Goal: Ask a question

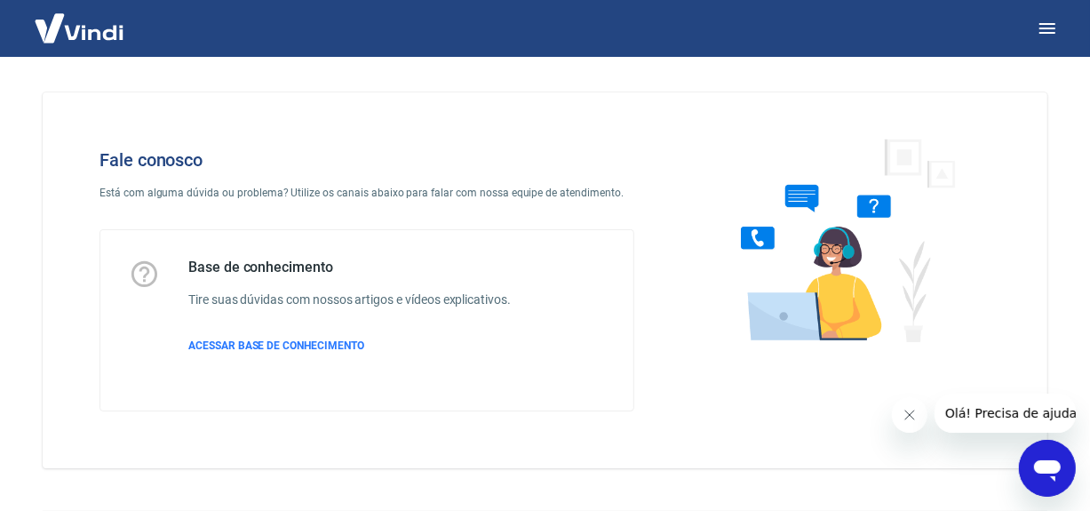
click at [1034, 470] on icon "Abrir janela de mensagens" at bounding box center [1046, 467] width 32 height 32
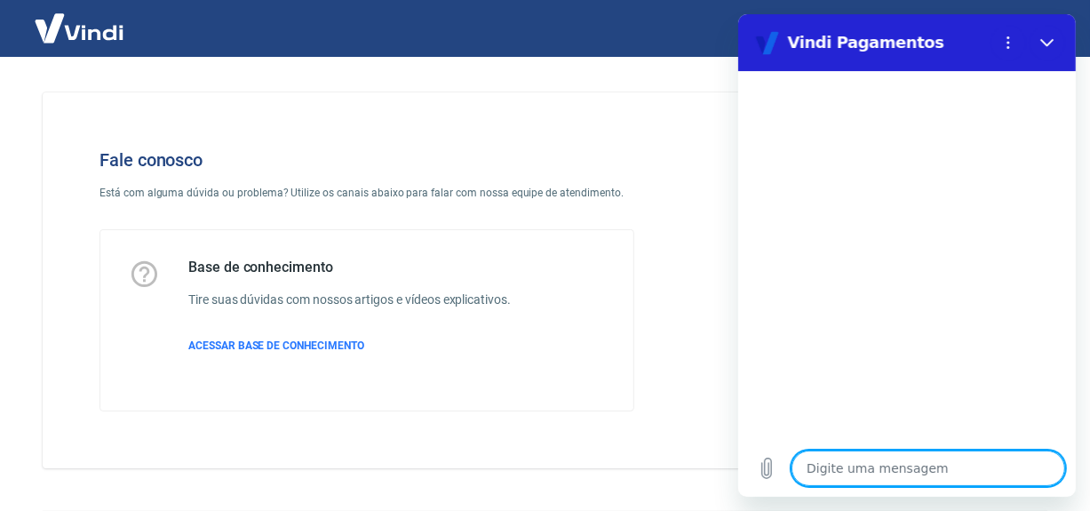
drag, startPoint x: 955, startPoint y: 462, endPoint x: 975, endPoint y: 451, distance: 23.0
click at [954, 462] on textarea at bounding box center [927, 468] width 274 height 36
type textarea "B"
type textarea "x"
type textarea "Bo"
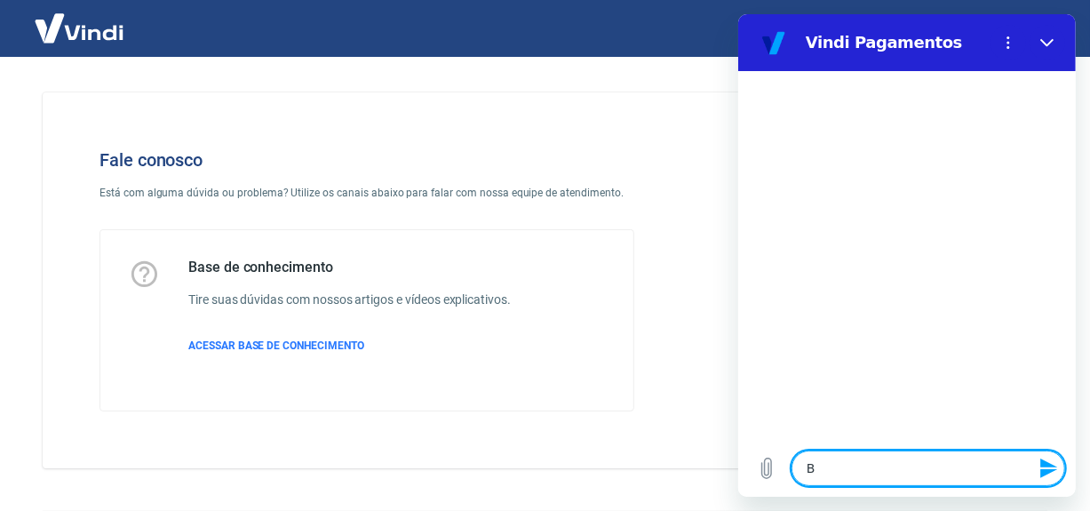
type textarea "x"
type textarea "Bom"
type textarea "x"
type textarea "Bom"
type textarea "x"
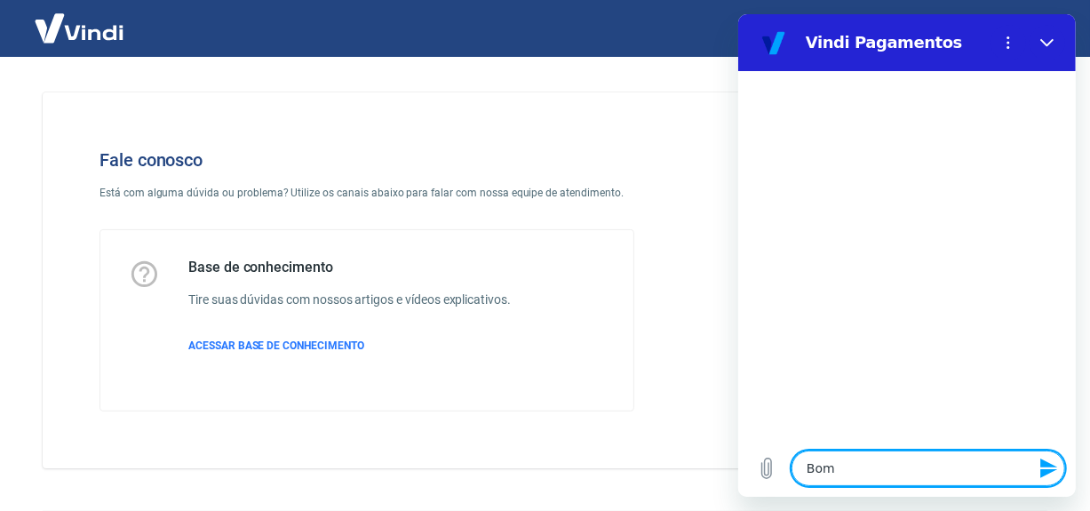
type textarea "Bom i"
type textarea "x"
type textarea "Bom"
type textarea "x"
type textarea "Bom d"
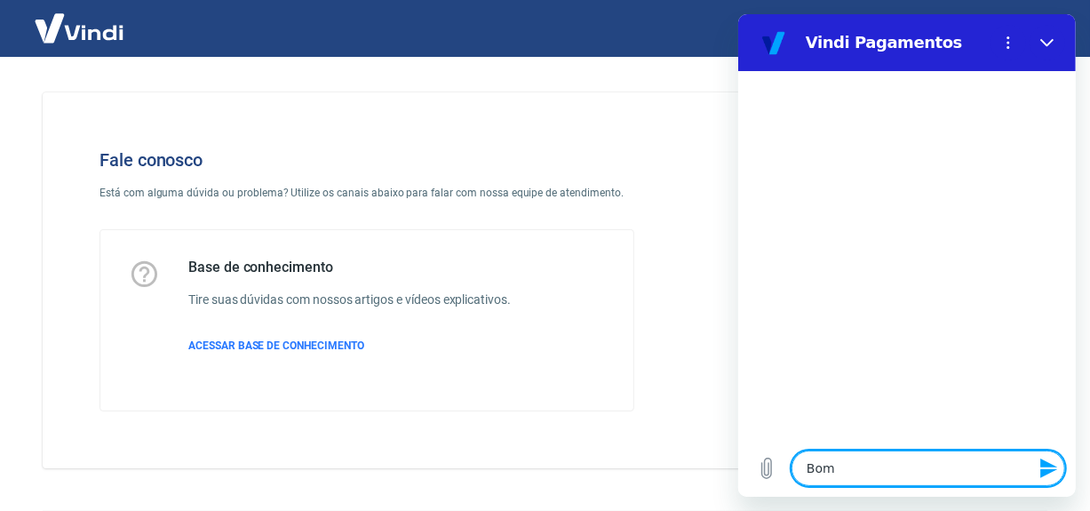
type textarea "x"
type textarea "Bom di"
type textarea "x"
type textarea "Bom dia"
type textarea "x"
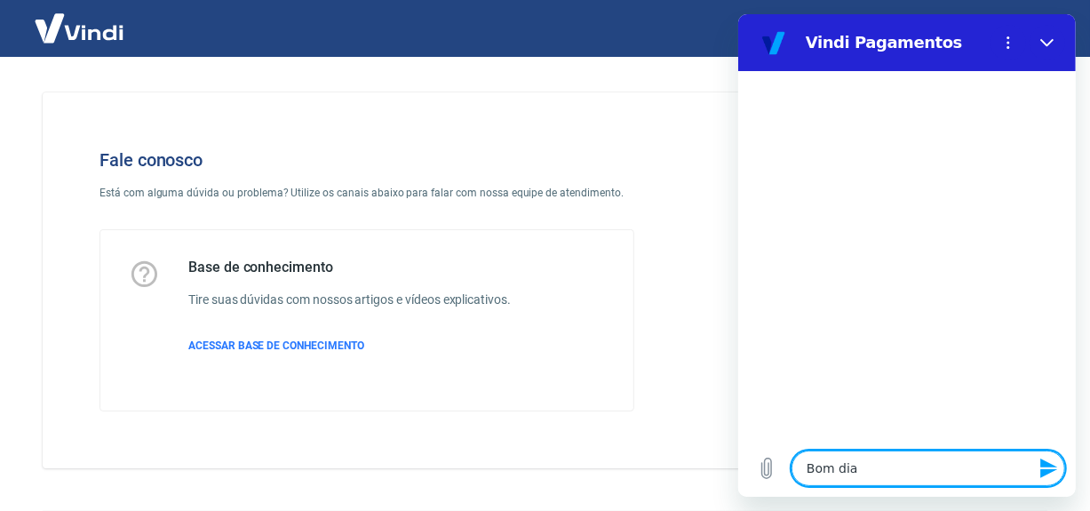
type textarea "Bom dia."
type textarea "x"
type textarea "Bom dia."
type textarea "x"
type textarea "Bom dia. T"
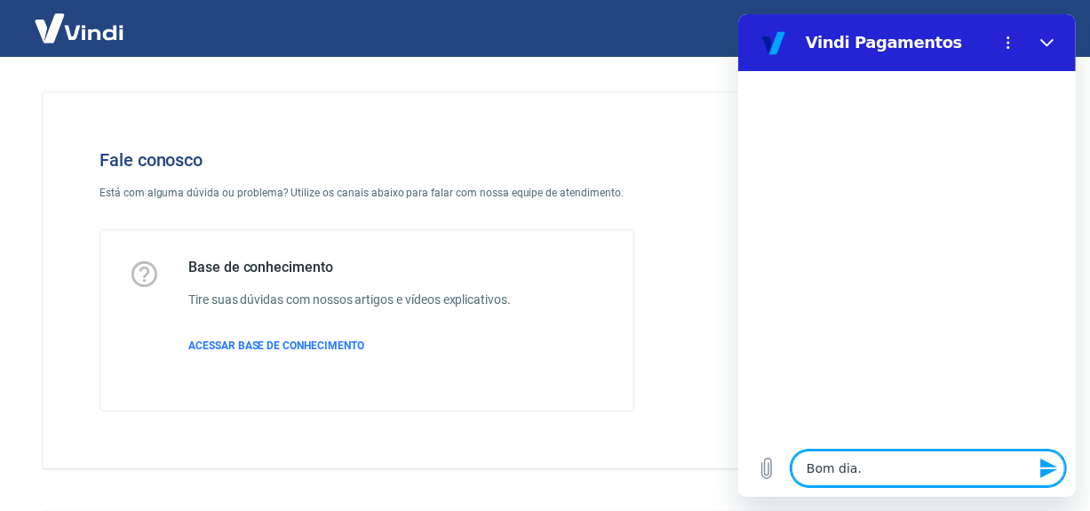
type textarea "x"
type textarea "Bom dia. Tu"
type textarea "x"
type textarea "Bom dia. Tud"
type textarea "x"
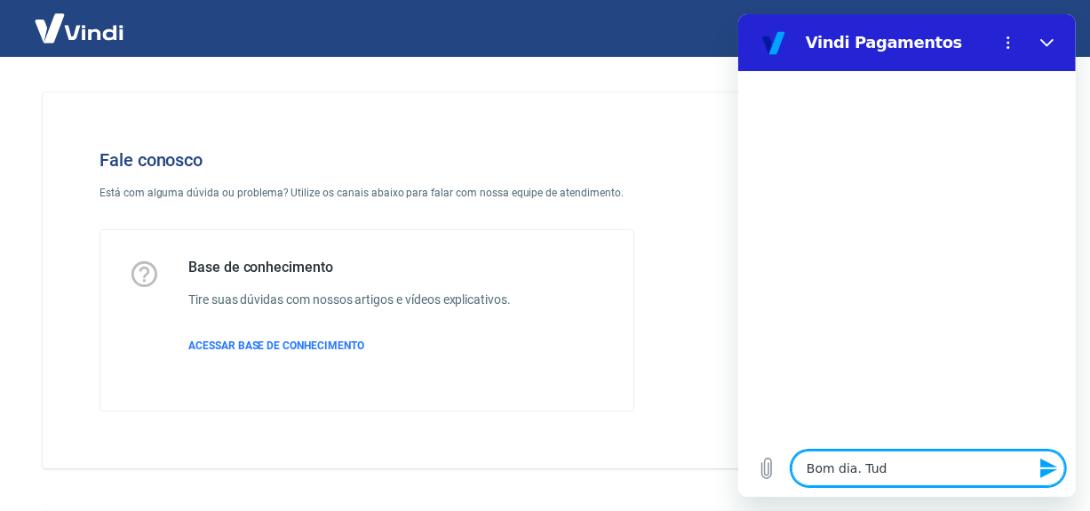
type textarea "Bom dia. Tudo"
type textarea "x"
type textarea "Bom dia. Tudom"
type textarea "x"
type textarea "Bom dia. Tudomb"
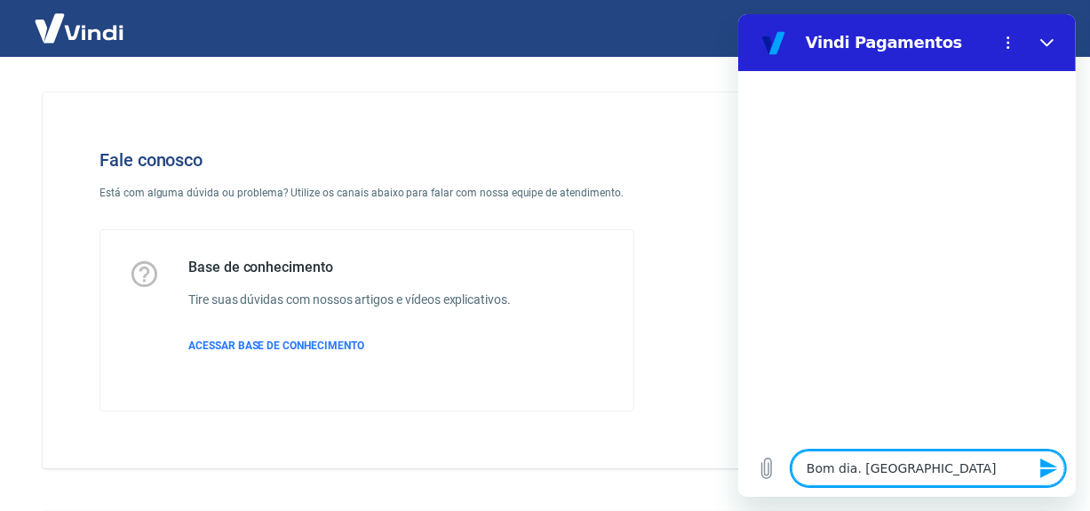
type textarea "x"
type textarea "Bom dia. Tudombe"
type textarea "x"
type textarea "Bom dia. Tudomb"
type textarea "x"
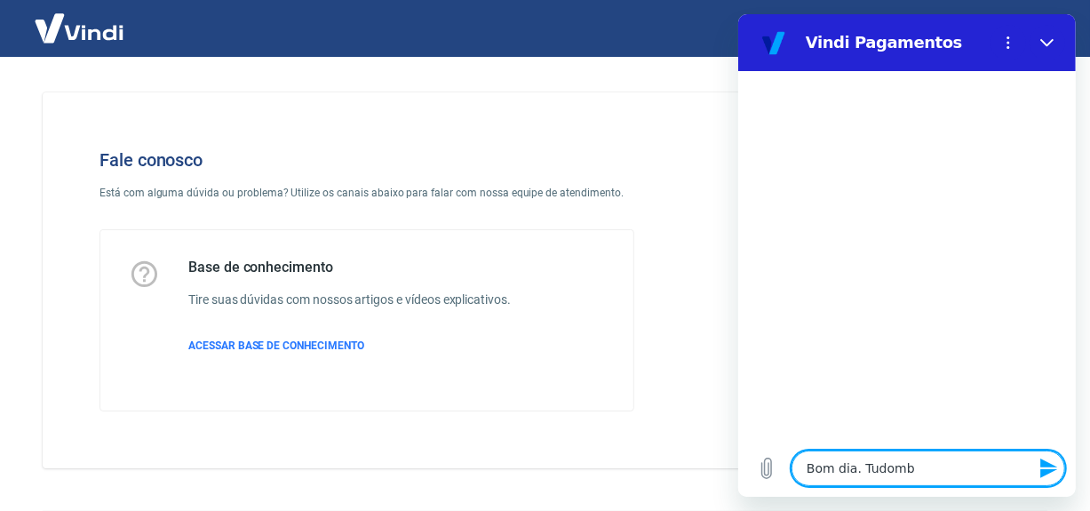
type textarea "Bom dia. Tudom"
type textarea "x"
type textarea "Bom dia. Tudo"
type textarea "x"
type textarea "Bom dia. Tudo"
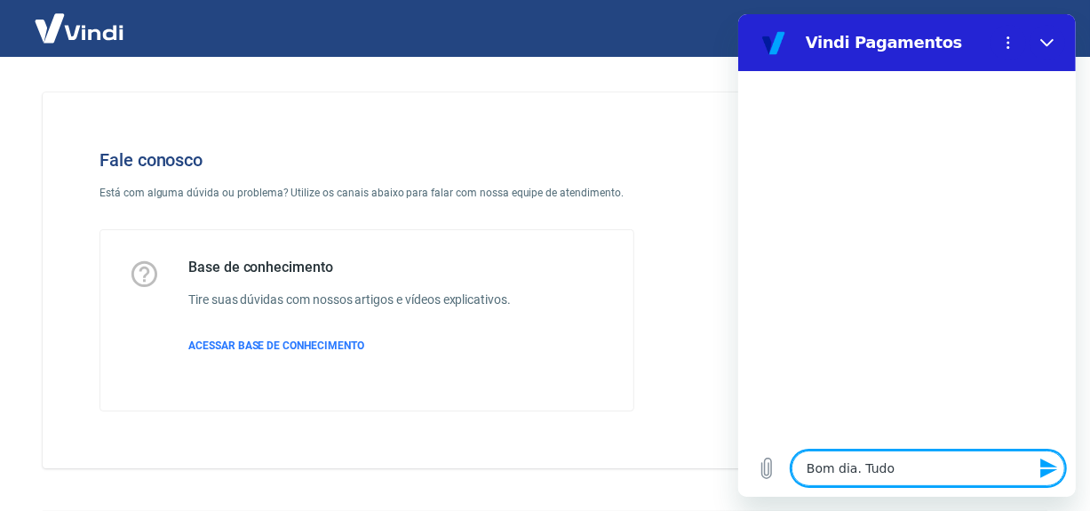
type textarea "x"
type textarea "Bom dia. Tudo b"
type textarea "x"
type textarea "Bom dia. Tudo be"
type textarea "x"
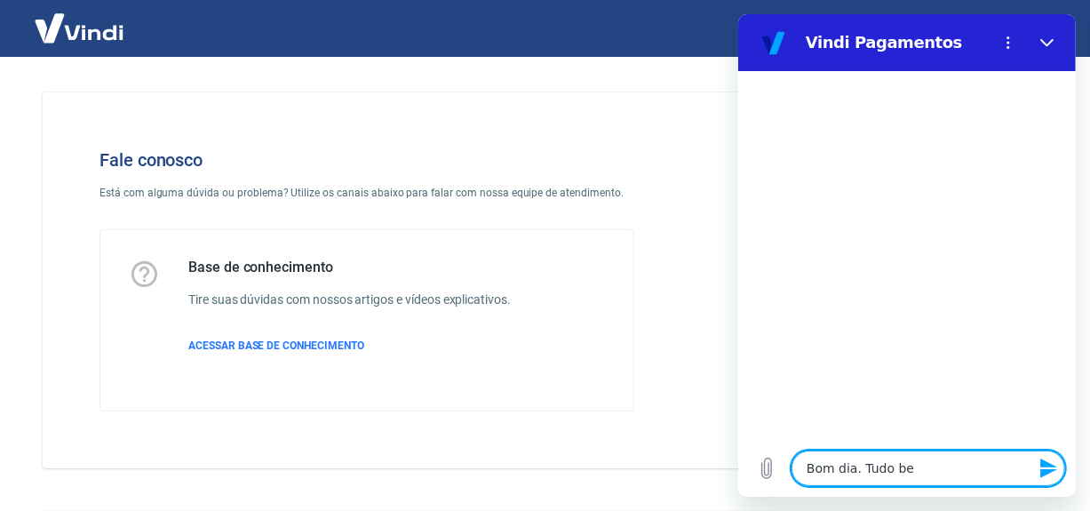
type textarea "Bom dia. Tudo bem"
type textarea "x"
type textarea "Bom dia. Tudo bem?"
type textarea "x"
type textarea "Bom dia. Tudo bem?"
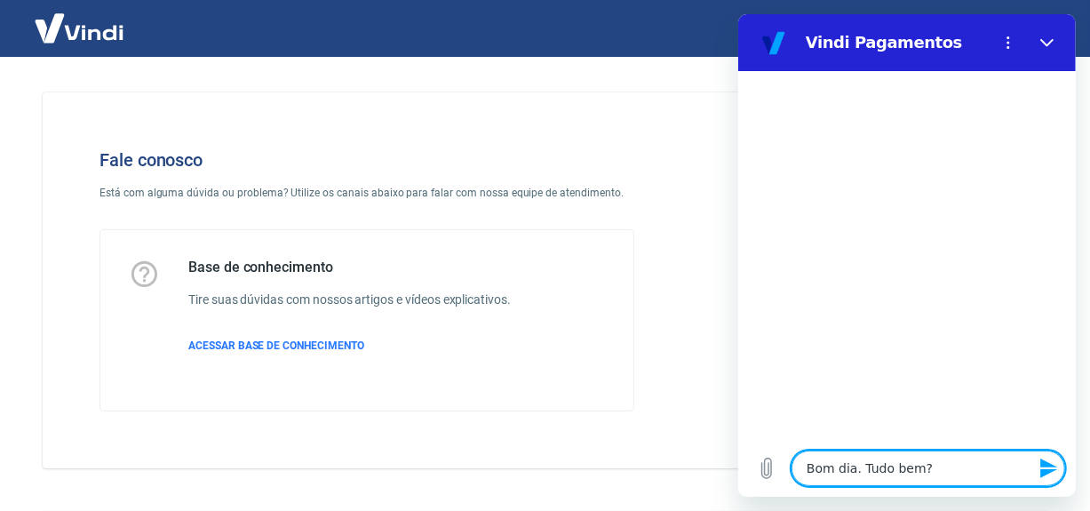
type textarea "x"
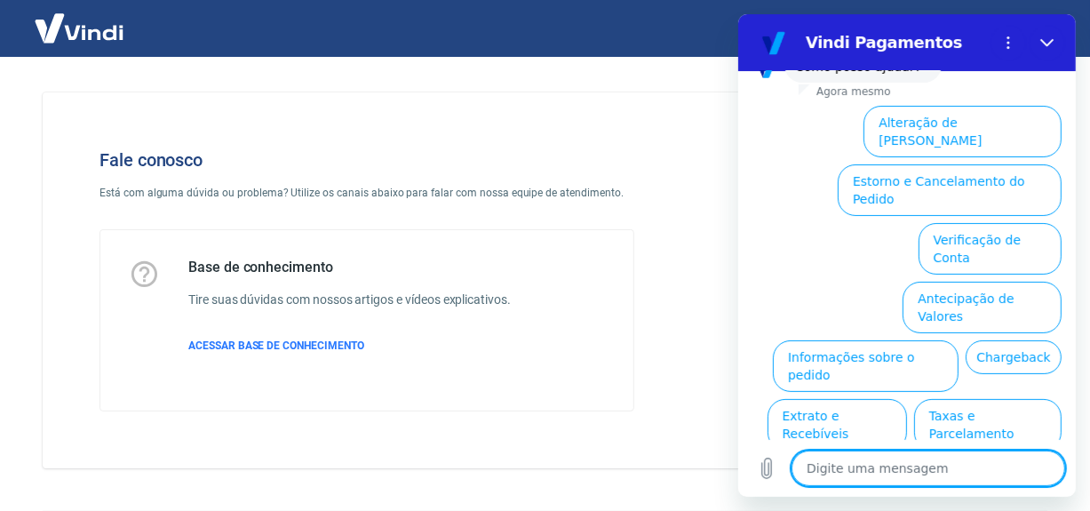
scroll to position [178, 0]
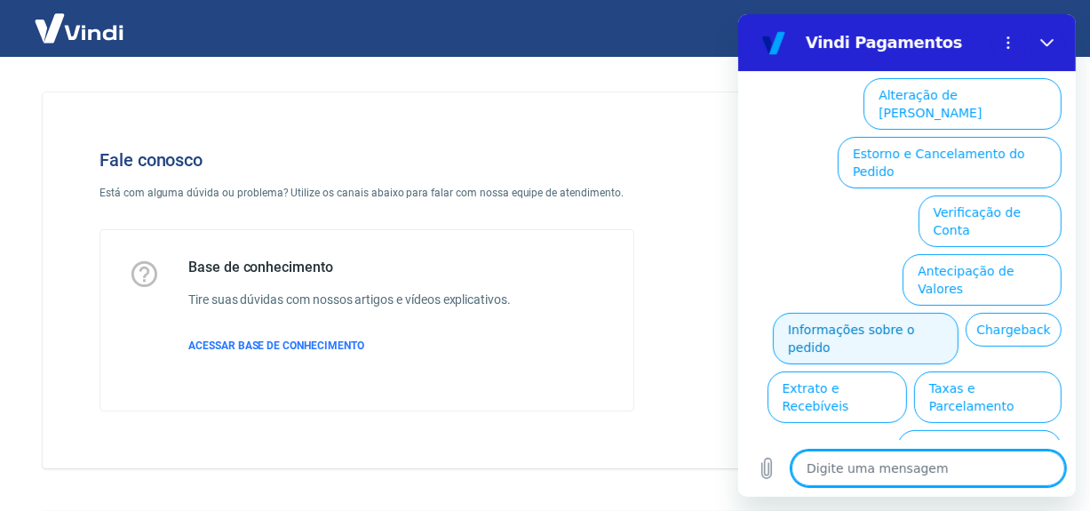
click at [905, 313] on button "Informações sobre o pedido" at bounding box center [865, 339] width 186 height 52
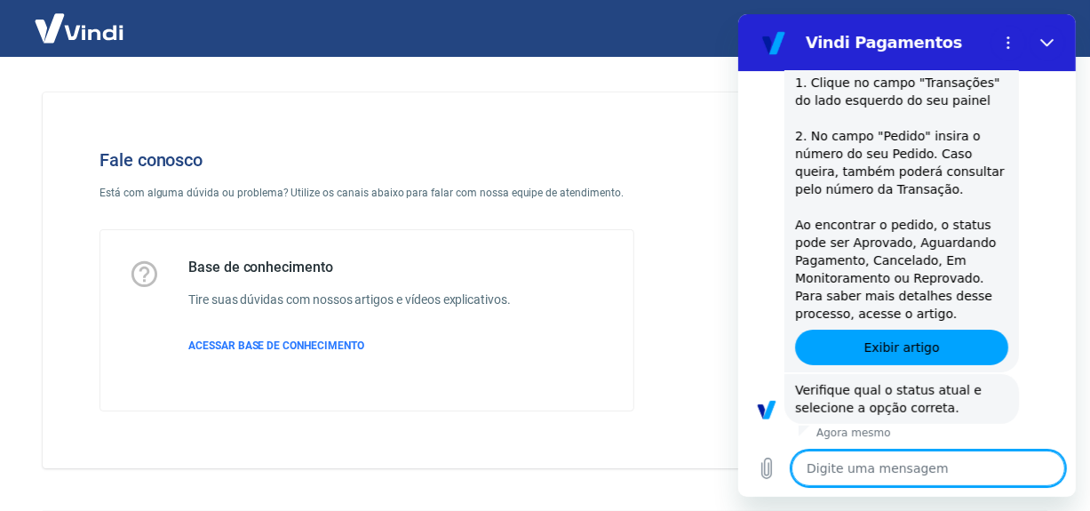
scroll to position [485, 0]
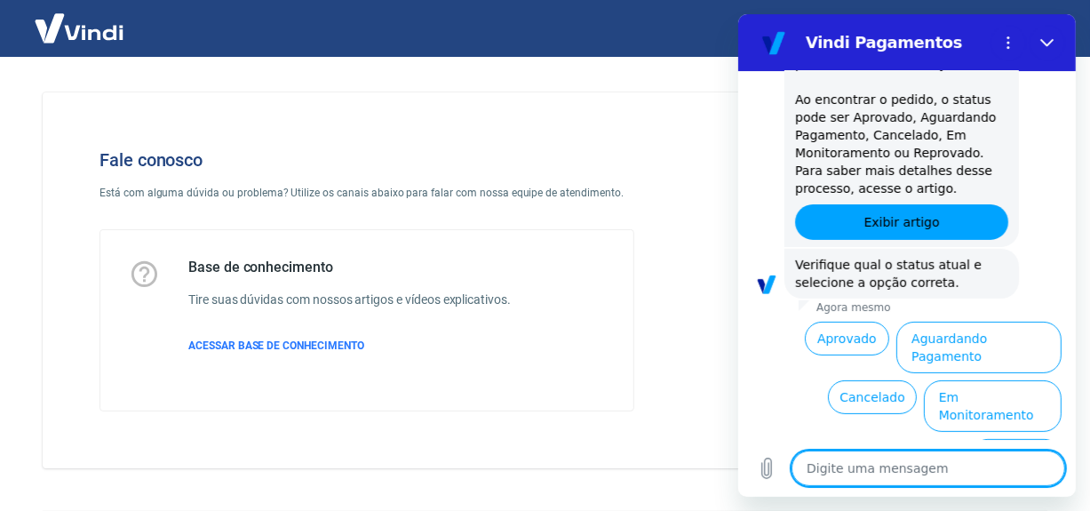
click at [995, 439] on button "Reprovado" at bounding box center [1015, 456] width 91 height 34
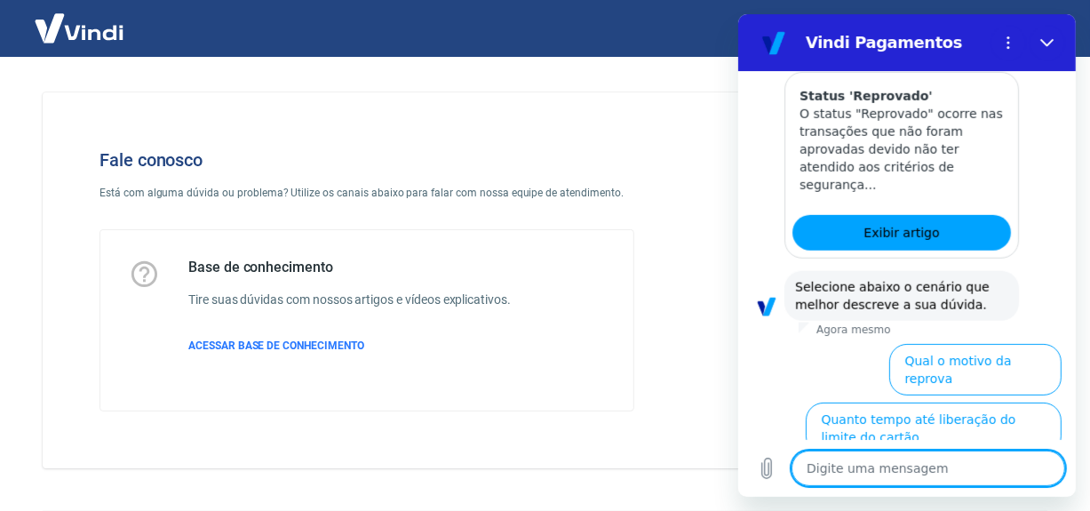
scroll to position [969, 0]
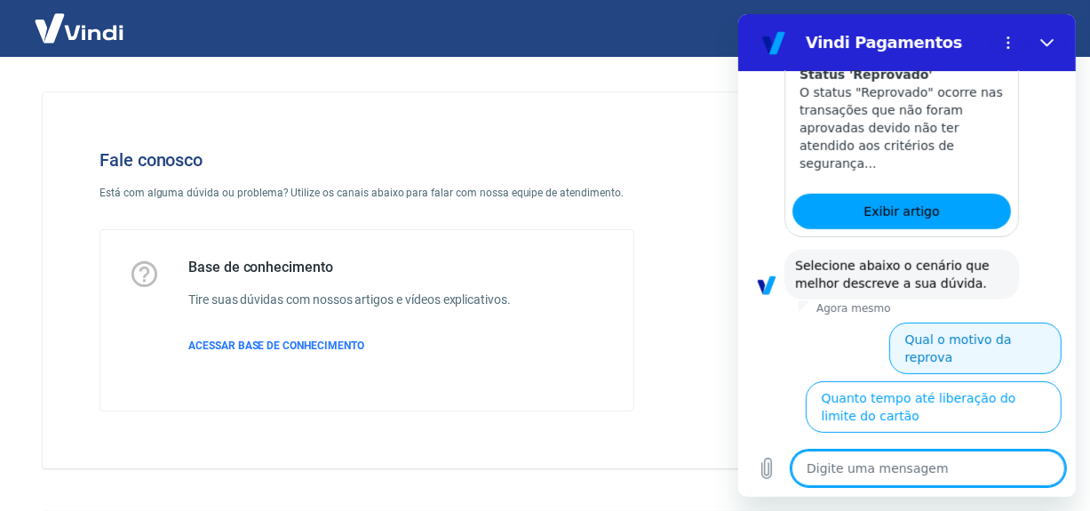
click at [946, 322] on button "Qual o motivo da reprova" at bounding box center [974, 348] width 172 height 52
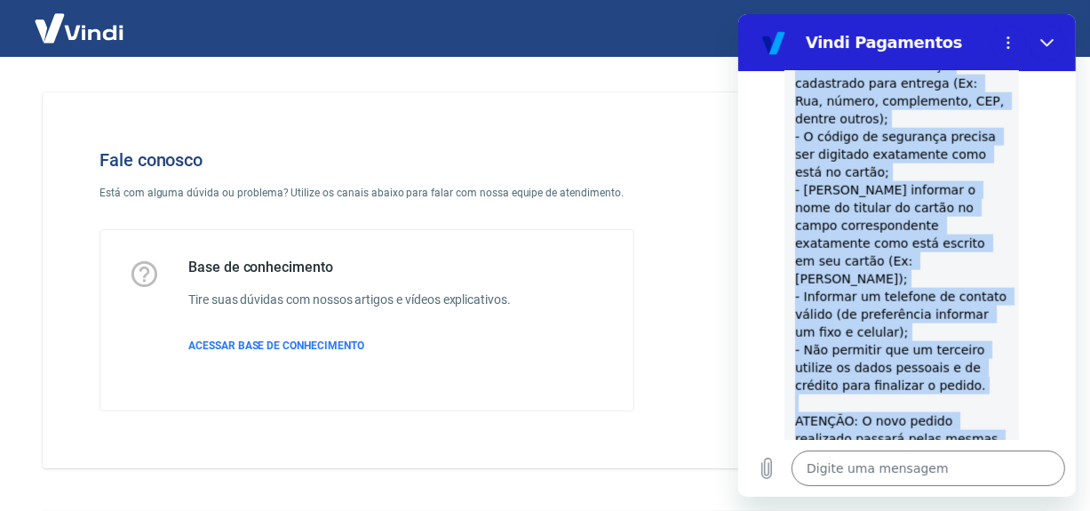
scroll to position [1555, 0]
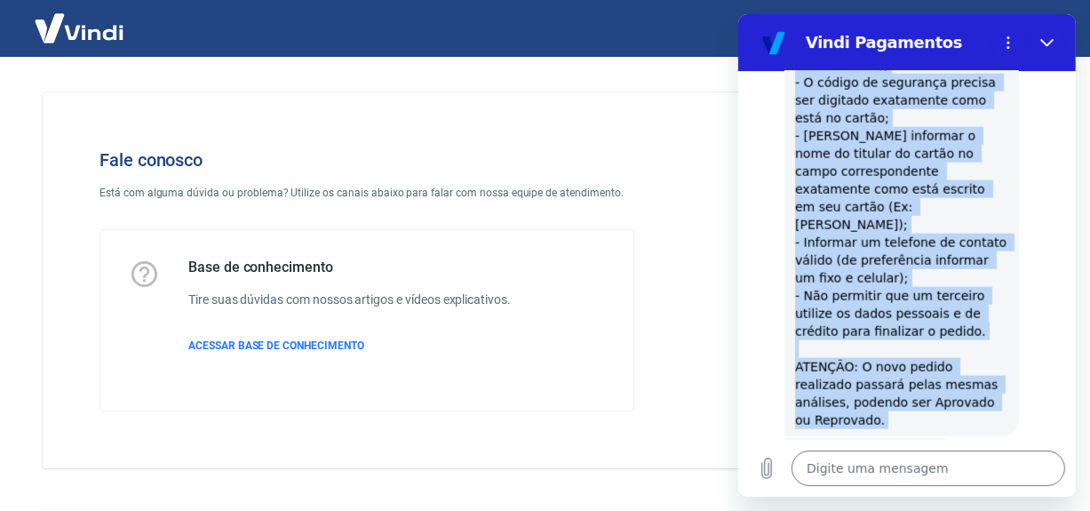
drag, startPoint x: 795, startPoint y: 121, endPoint x: 868, endPoint y: 328, distance: 219.4
click at [868, 328] on span "Por questões de segurança operacional, os motivos da reprova são internos e não…" at bounding box center [900, 109] width 213 height 639
copy span "Por questões de segurança operacional, os motivos da reprova são internos e não…"
click at [1052, 41] on button "Fechar" at bounding box center [1046, 43] width 36 height 36
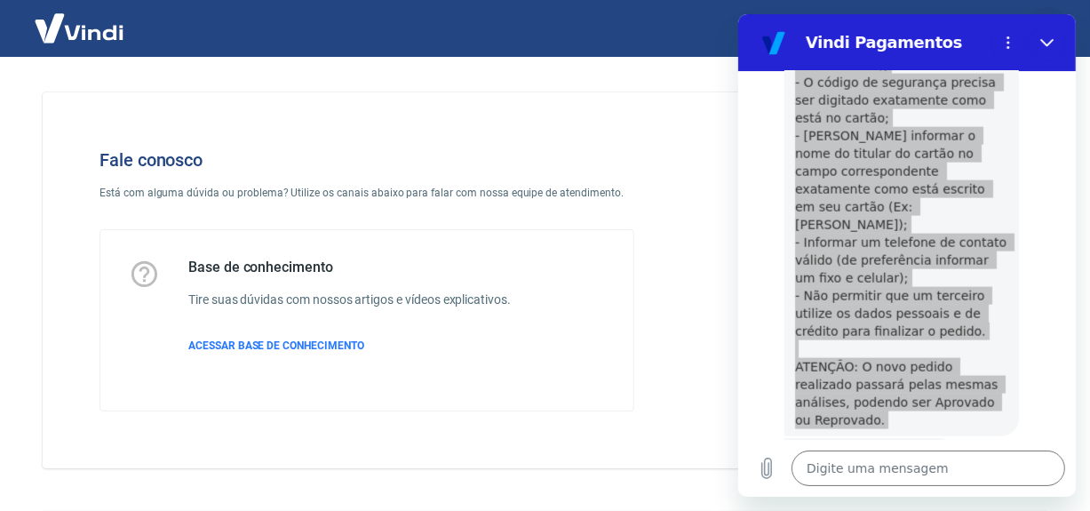
type textarea "x"
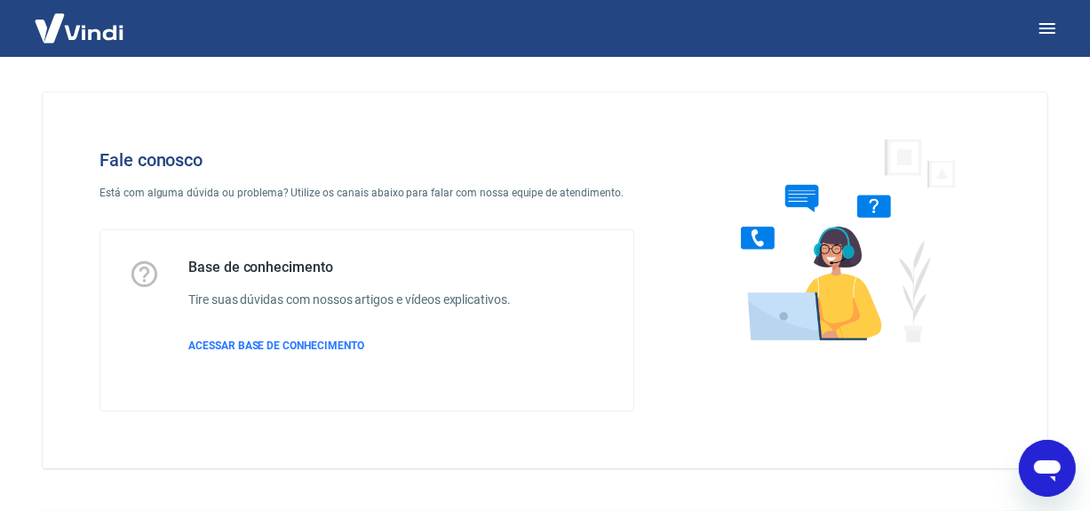
click at [111, 25] on img at bounding box center [78, 28] width 115 height 54
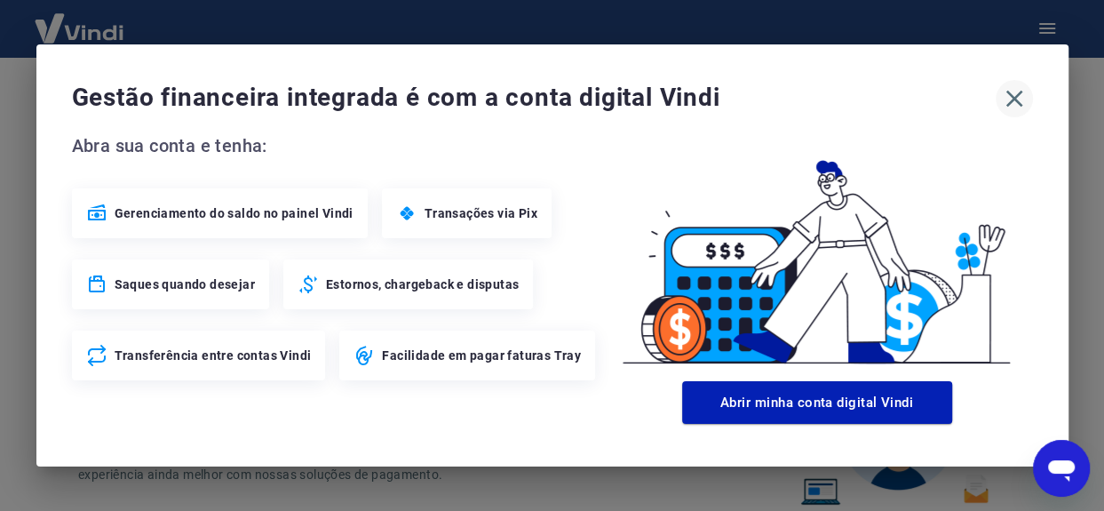
click at [1011, 94] on icon "button" at bounding box center [1013, 99] width 17 height 17
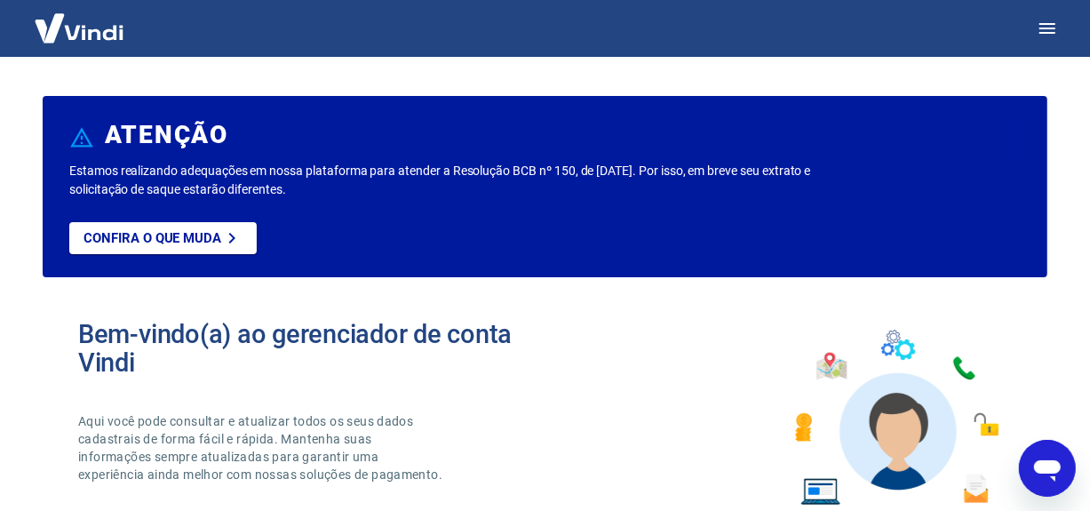
click at [86, 20] on img at bounding box center [78, 28] width 115 height 54
click at [1048, 25] on icon "button" at bounding box center [1046, 28] width 21 height 21
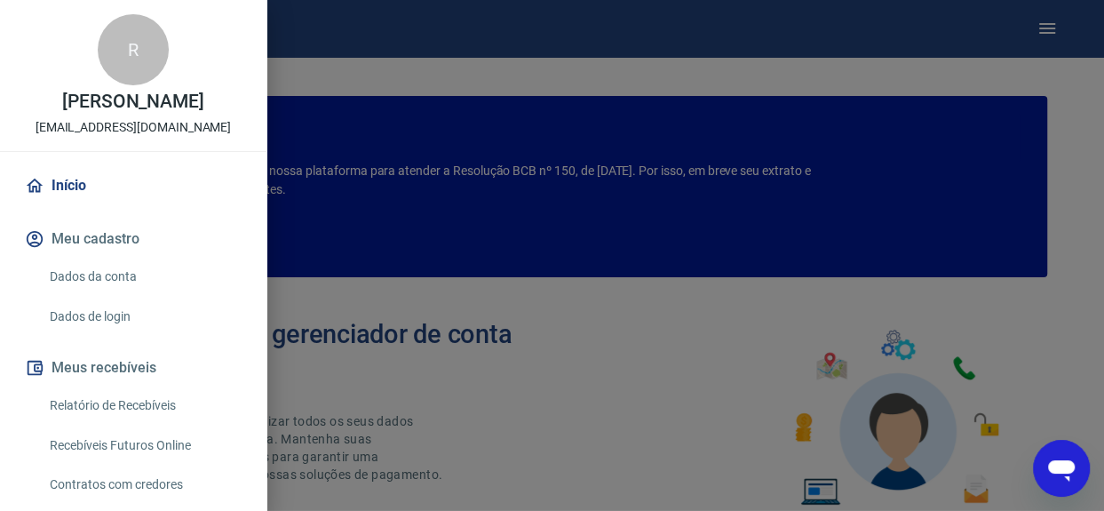
drag, startPoint x: 356, startPoint y: 26, endPoint x: 184, endPoint y: 18, distance: 172.5
click at [356, 25] on div at bounding box center [552, 255] width 1104 height 511
